Goal: Information Seeking & Learning: Learn about a topic

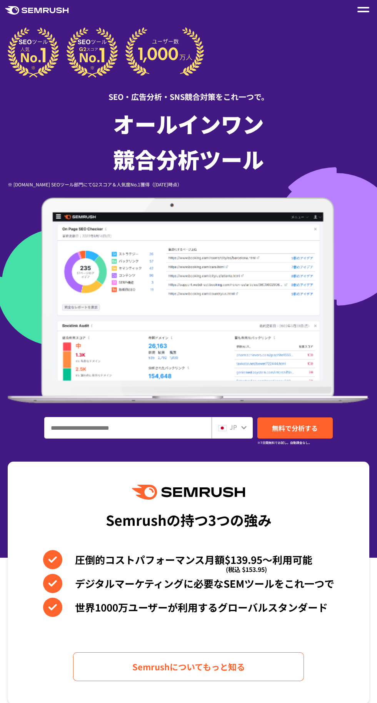
click at [211, 344] on img at bounding box center [188, 301] width 361 height 206
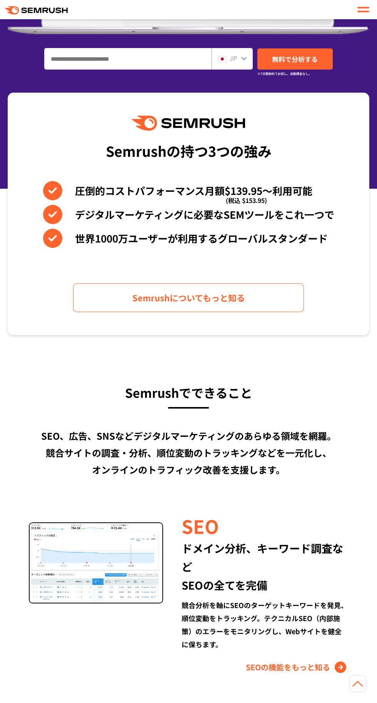
scroll to position [369, 0]
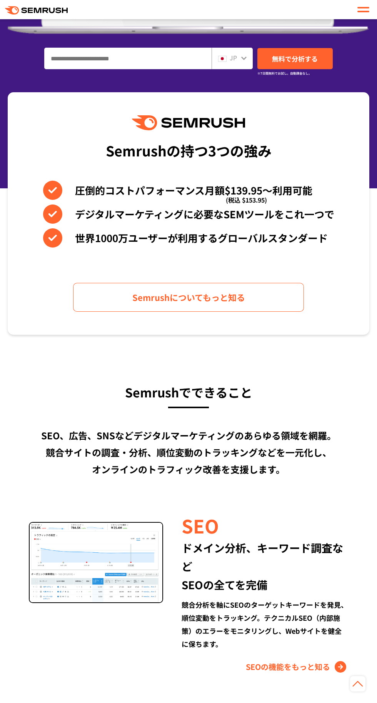
click at [128, 553] on img at bounding box center [96, 562] width 134 height 81
click at [228, 563] on div "ドメイン分析、キーワード調査など SEOの全てを完備" at bounding box center [264, 566] width 166 height 55
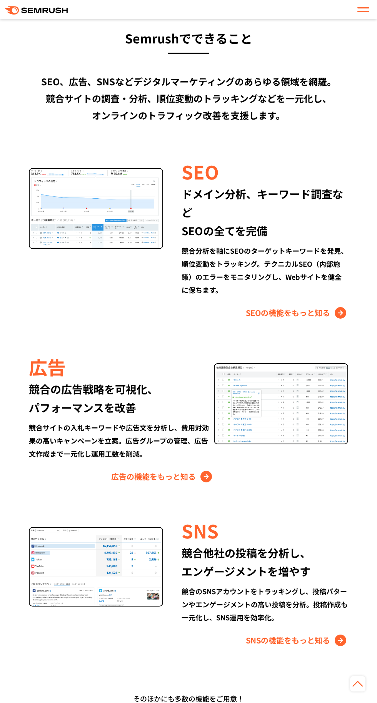
scroll to position [725, 0]
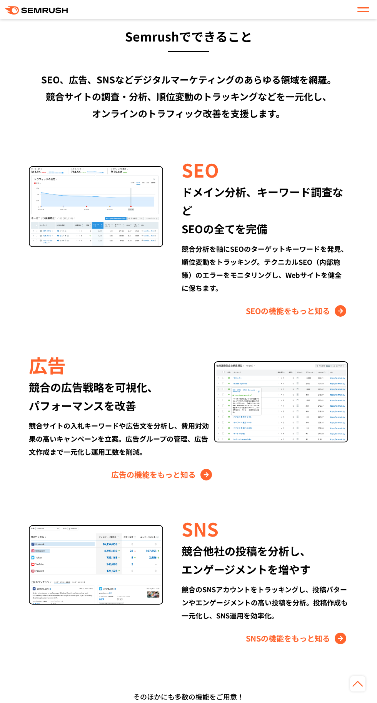
click at [132, 407] on div "競合の広告戦略を可視化、 パフォーマンスを改善" at bounding box center [121, 396] width 185 height 37
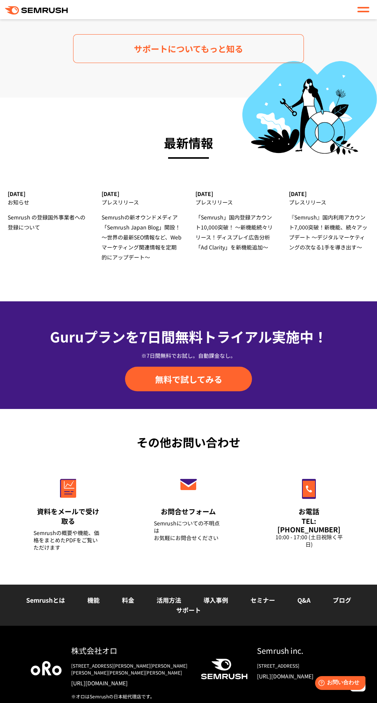
scroll to position [2758, 0]
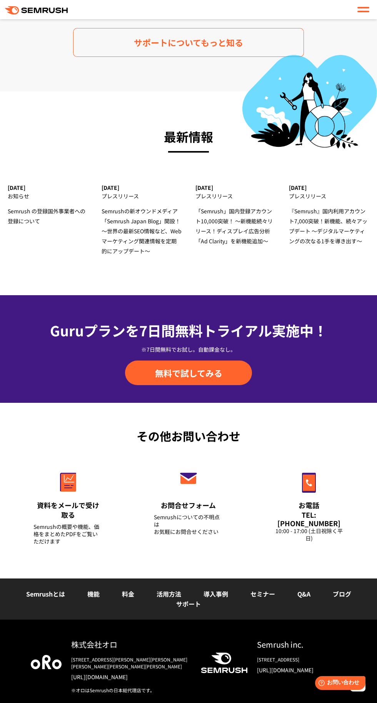
click at [166, 673] on link "[URL][DOMAIN_NAME]" at bounding box center [129, 677] width 117 height 8
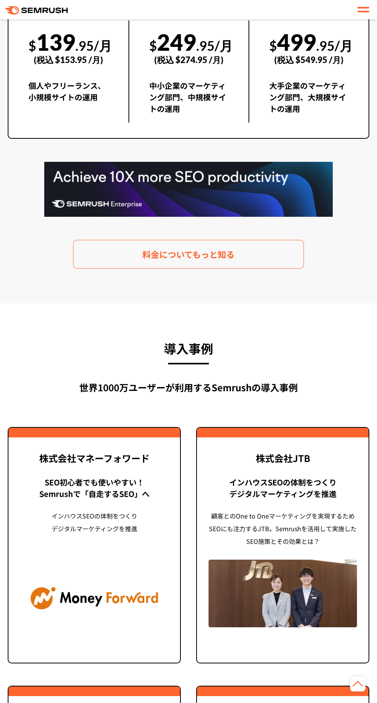
click at [281, 563] on img at bounding box center [282, 593] width 148 height 67
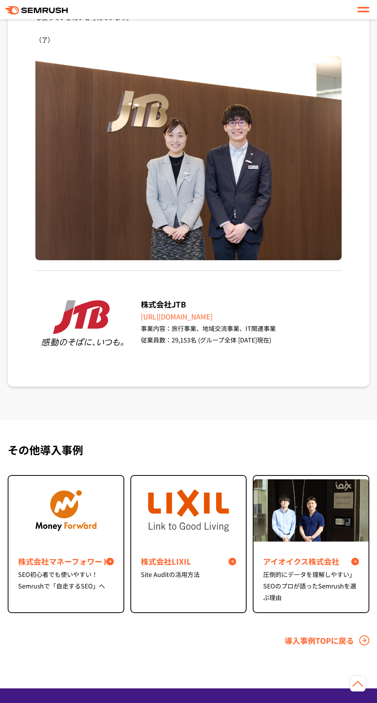
click at [197, 531] on img at bounding box center [188, 510] width 80 height 42
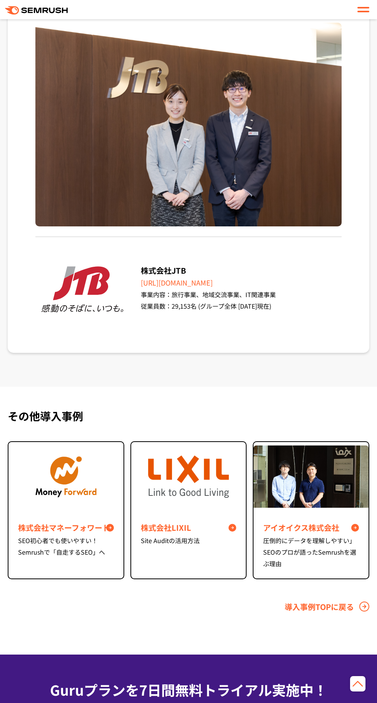
scroll to position [3232, 0]
